Goal: Task Accomplishment & Management: Manage account settings

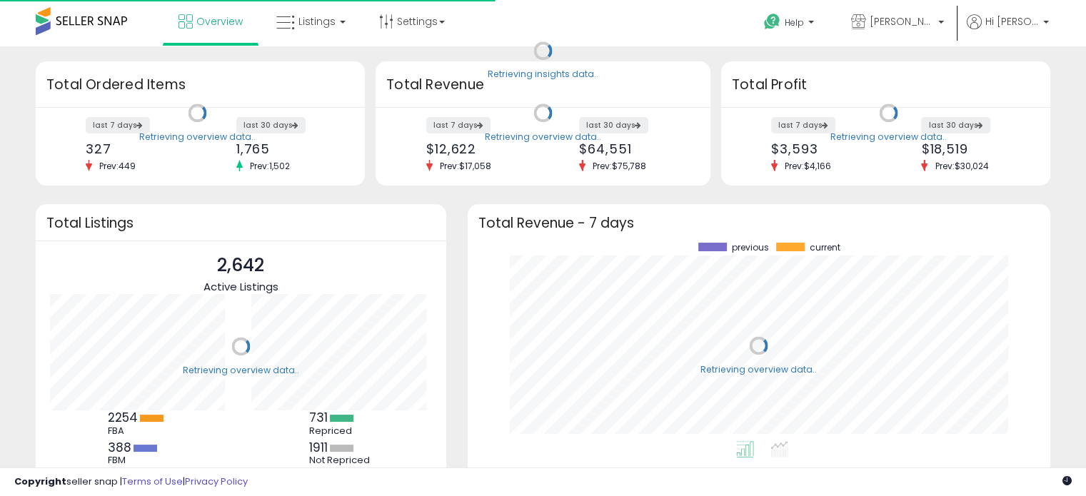
scroll to position [198, 554]
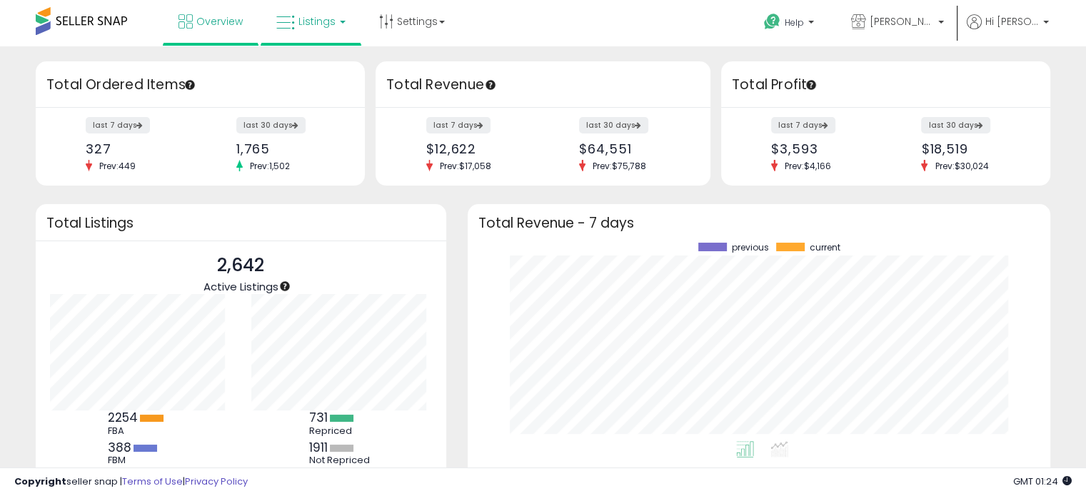
click at [303, 24] on span "Listings" at bounding box center [316, 21] width 37 height 14
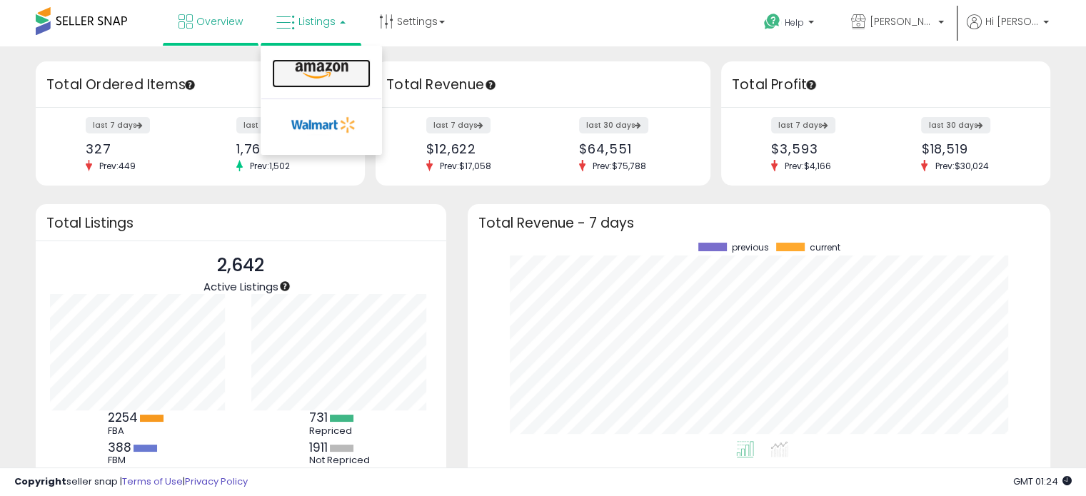
click at [303, 72] on icon at bounding box center [322, 70] width 62 height 19
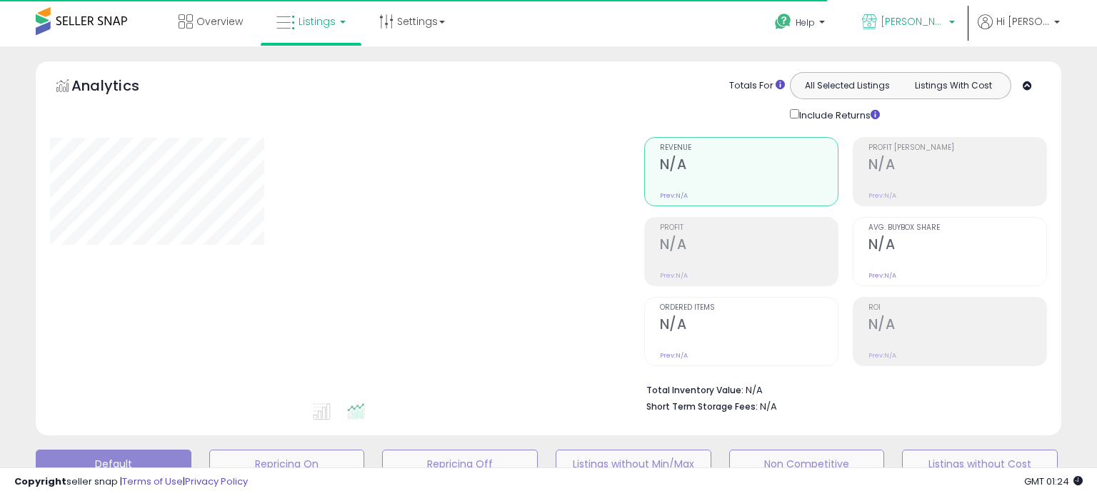
click at [938, 24] on span "[PERSON_NAME]'s deals" at bounding box center [912, 21] width 64 height 14
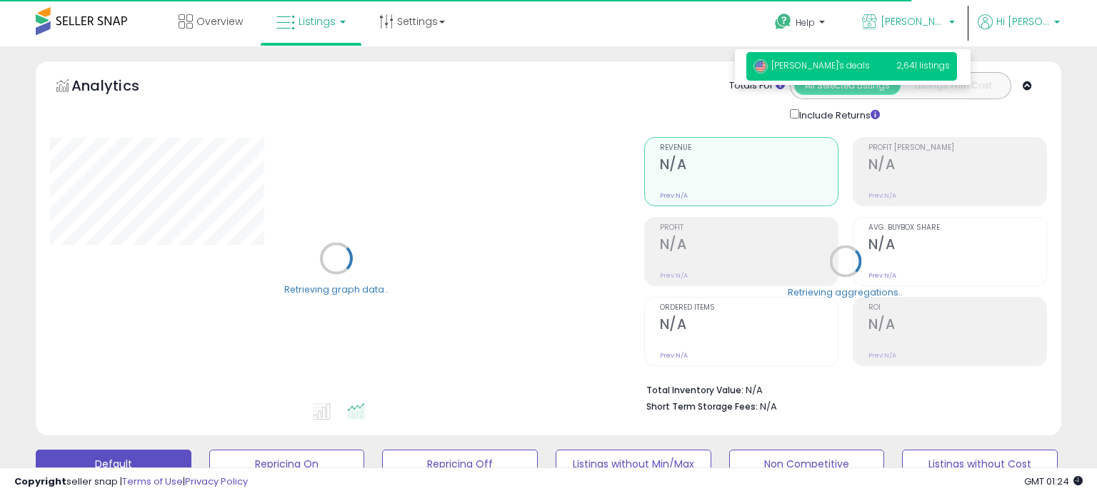
click at [1017, 28] on span "Hi [PERSON_NAME]" at bounding box center [1023, 21] width 54 height 14
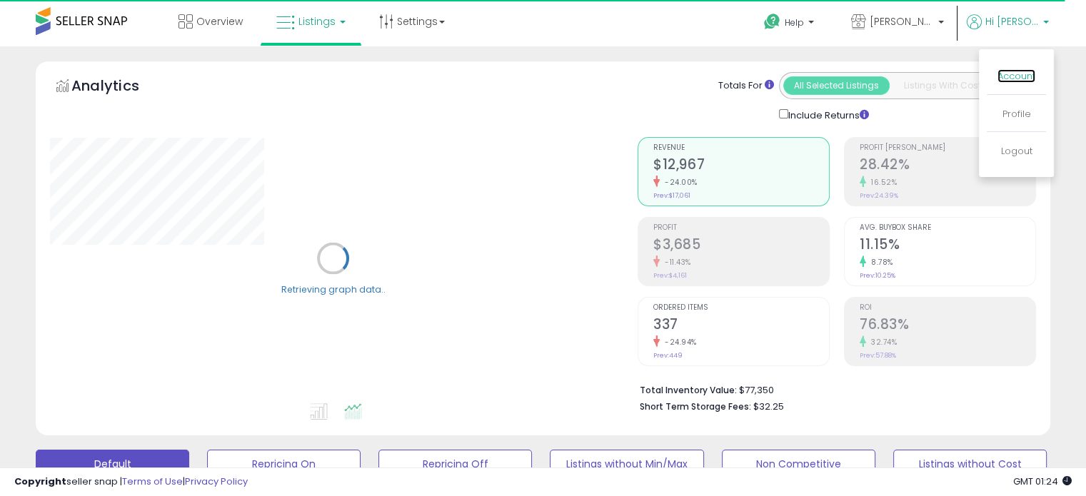
click at [997, 74] on link "Account" at bounding box center [1016, 76] width 38 height 14
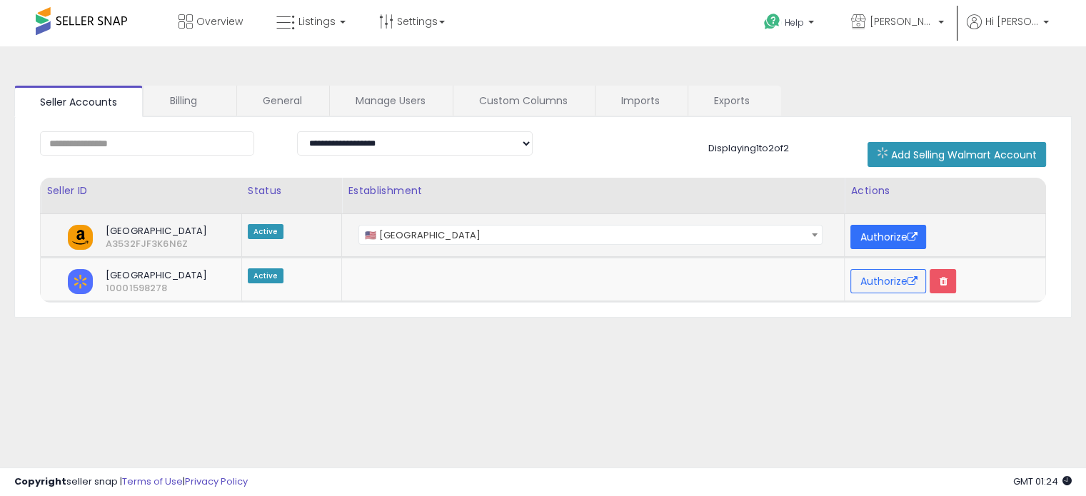
click at [880, 242] on button "Authorize" at bounding box center [888, 237] width 76 height 24
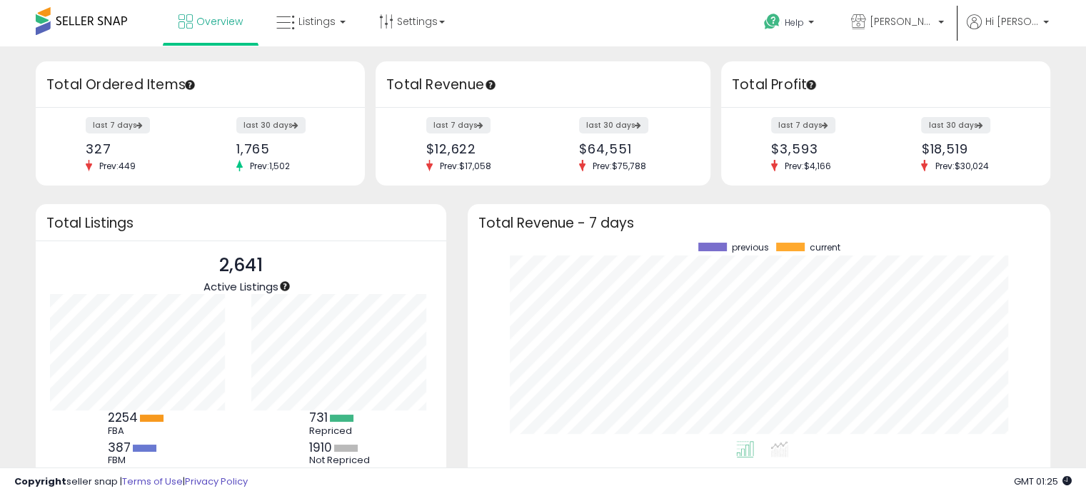
scroll to position [143, 0]
